Goal: Use online tool/utility

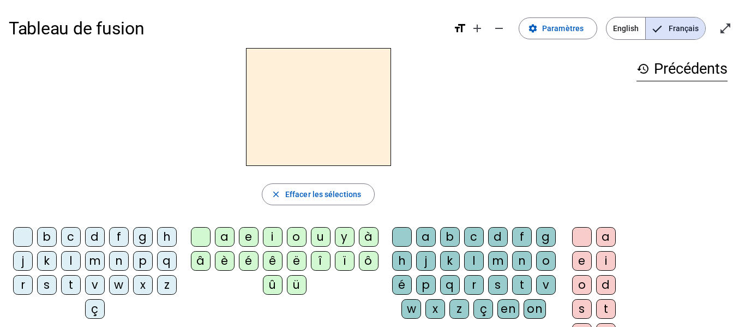
click at [548, 144] on div at bounding box center [318, 107] width 619 height 118
click at [200, 262] on div "â" at bounding box center [201, 261] width 20 height 20
click at [512, 271] on div "n" at bounding box center [522, 261] width 20 height 20
click at [580, 260] on div "e" at bounding box center [582, 261] width 20 height 20
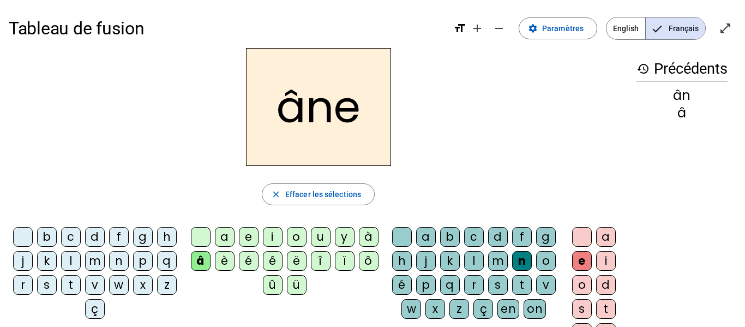
click at [508, 260] on div "m" at bounding box center [498, 261] width 20 height 20
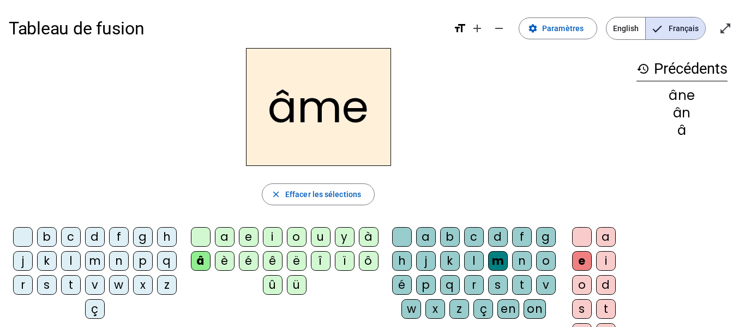
click at [536, 247] on div "g" at bounding box center [546, 237] width 20 height 20
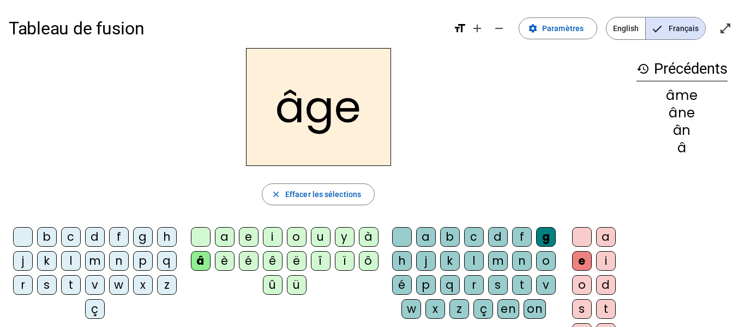
click at [224, 235] on div "a" at bounding box center [225, 237] width 20 height 20
click at [133, 271] on div "p" at bounding box center [143, 261] width 20 height 20
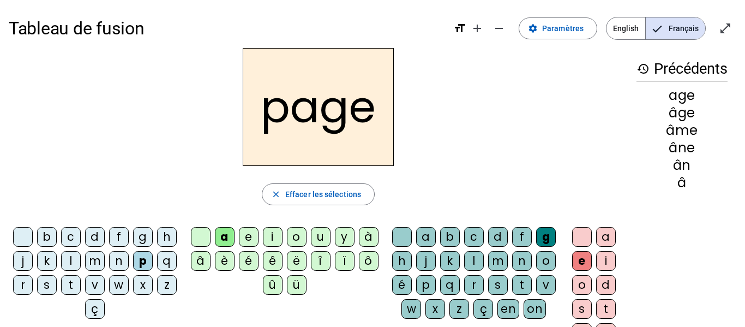
click at [57, 282] on div "s" at bounding box center [47, 285] width 20 height 20
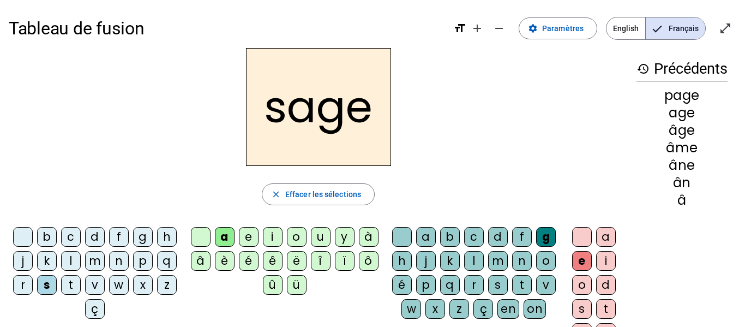
click at [129, 261] on div "n" at bounding box center [119, 261] width 20 height 20
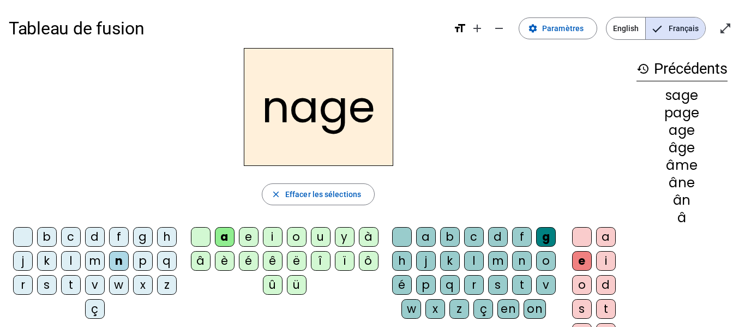
click at [105, 260] on div "m" at bounding box center [95, 261] width 20 height 20
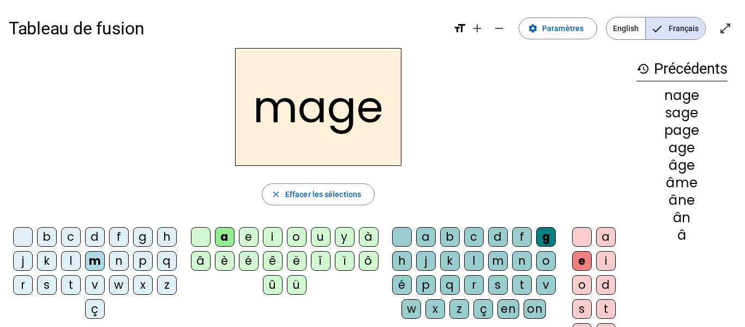
click at [318, 234] on div "u" at bounding box center [321, 237] width 20 height 20
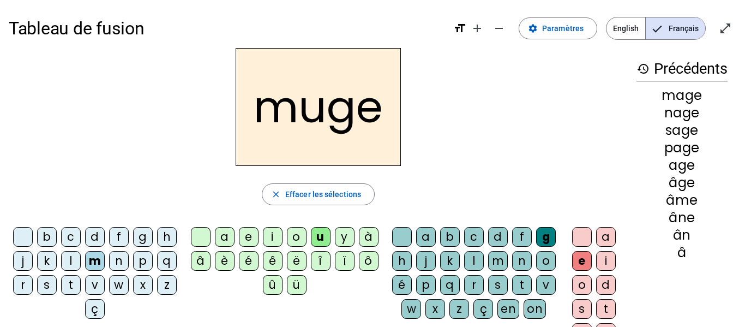
click at [81, 259] on div "l" at bounding box center [71, 261] width 20 height 20
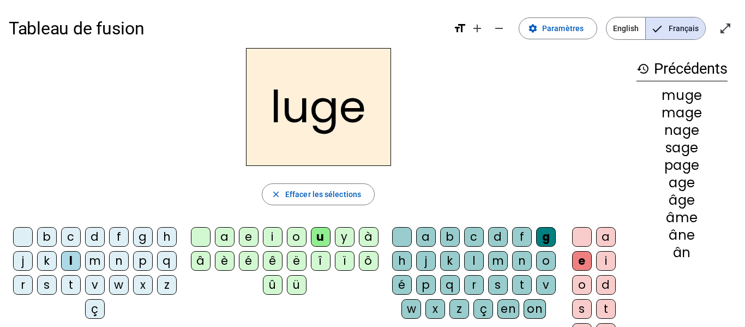
click at [295, 234] on div "o" at bounding box center [297, 237] width 20 height 20
